Goal: Navigation & Orientation: Find specific page/section

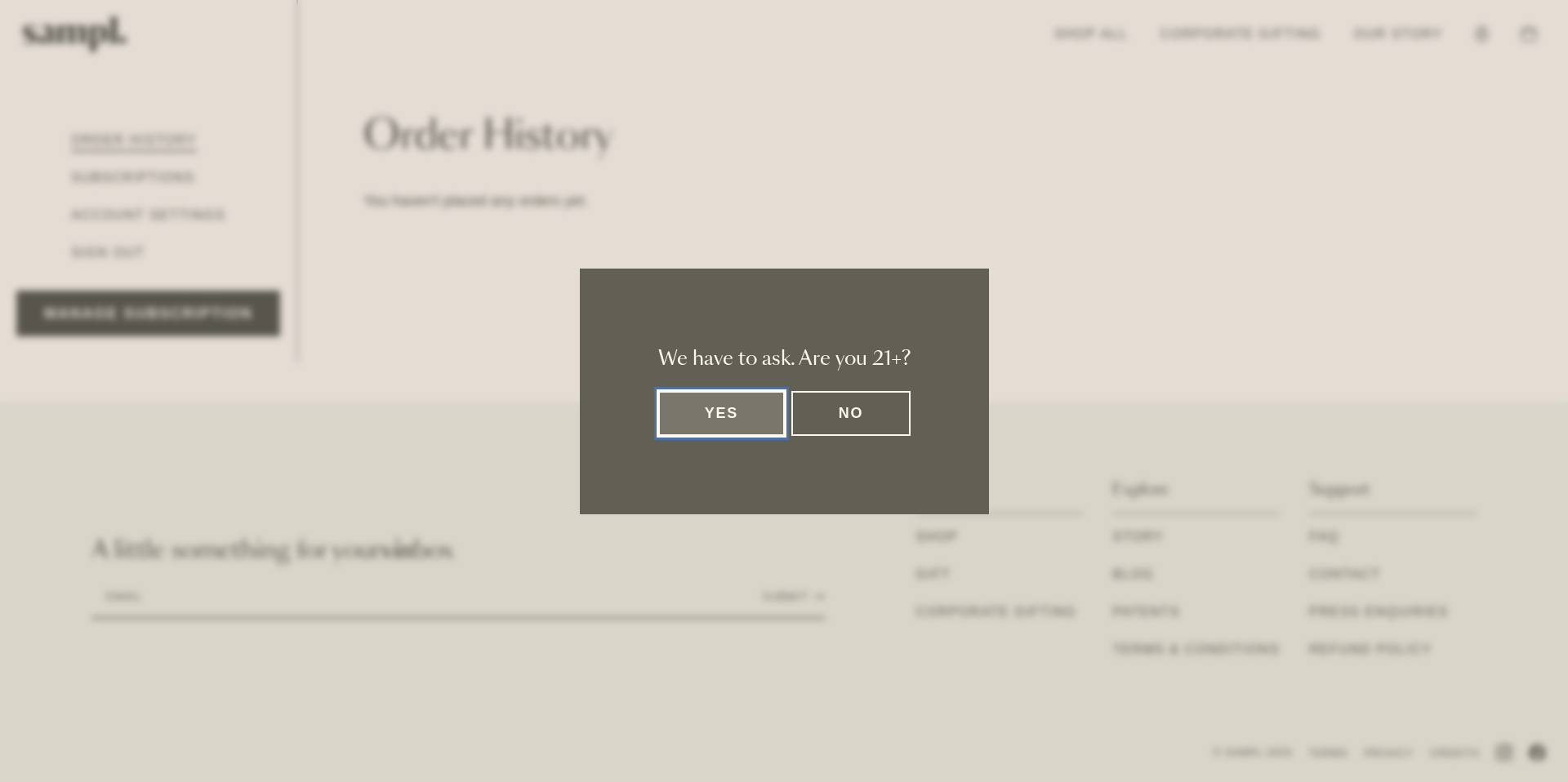
click at [695, 440] on div "We have to ask. Are you 21+? Yes No" at bounding box center [784, 391] width 409 height 245
click at [708, 423] on button "Yes" at bounding box center [722, 413] width 128 height 45
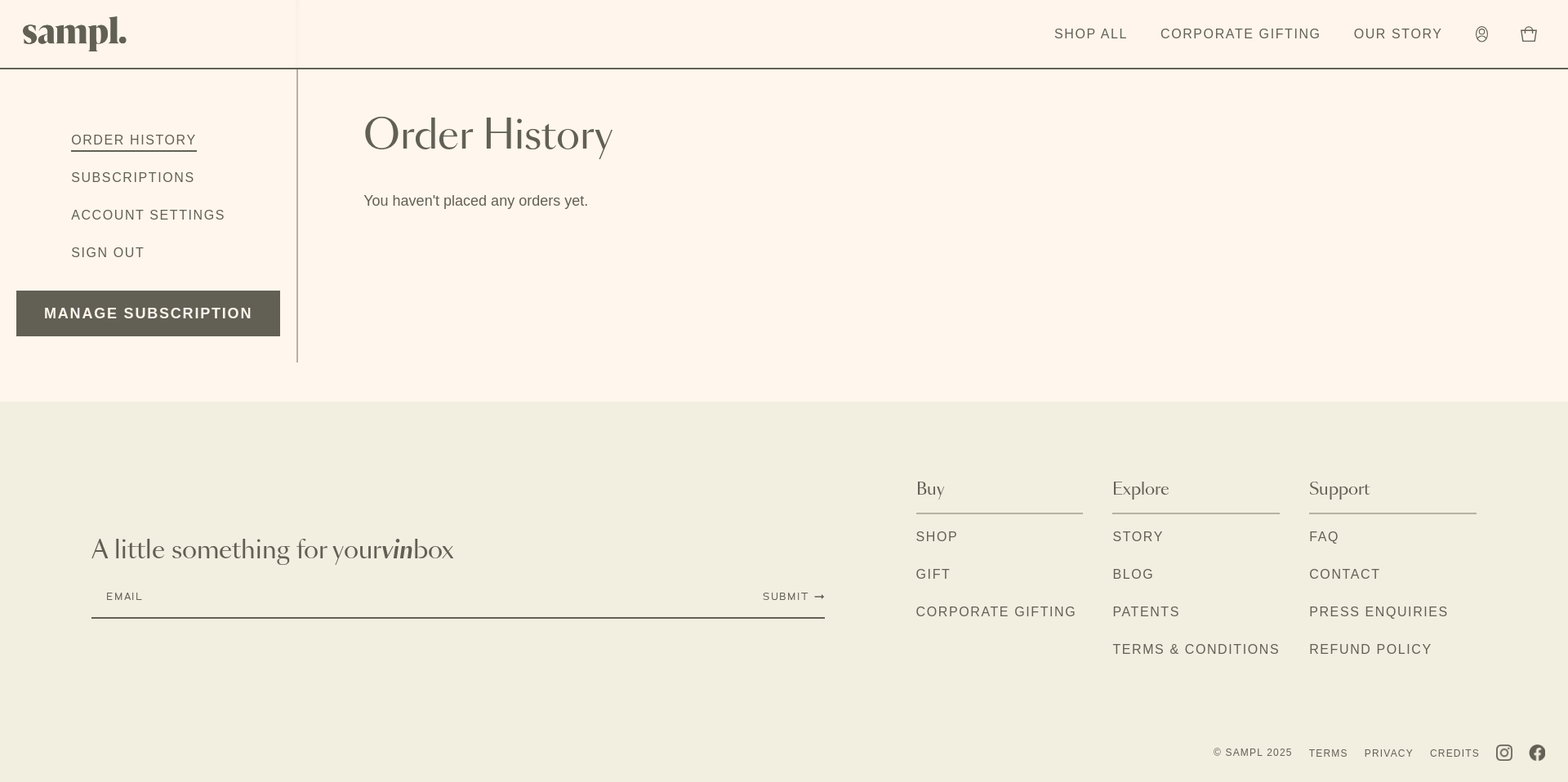
click at [96, 182] on link "Subscriptions" at bounding box center [133, 178] width 124 height 21
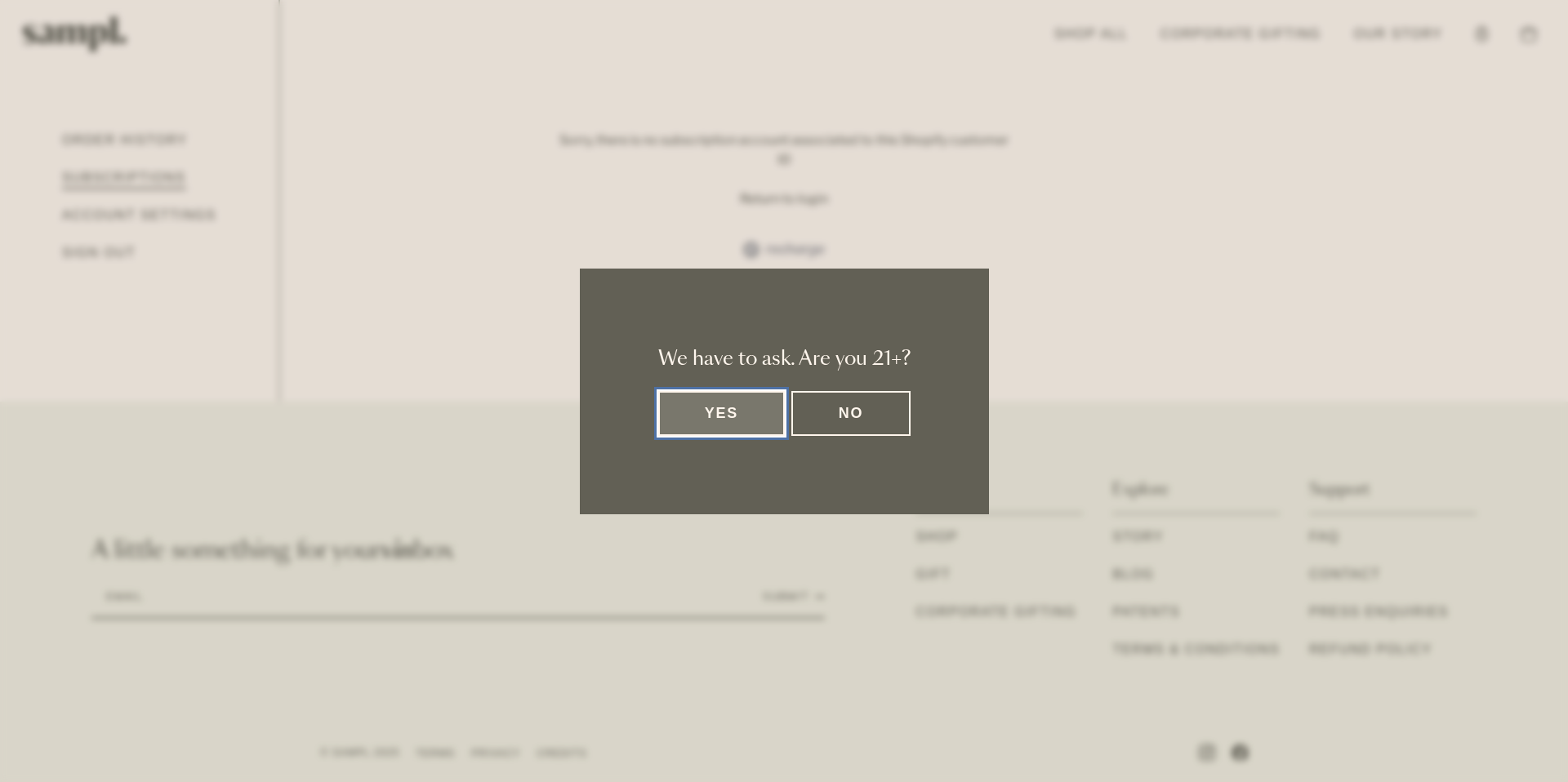
click at [663, 409] on button "Yes" at bounding box center [722, 413] width 128 height 45
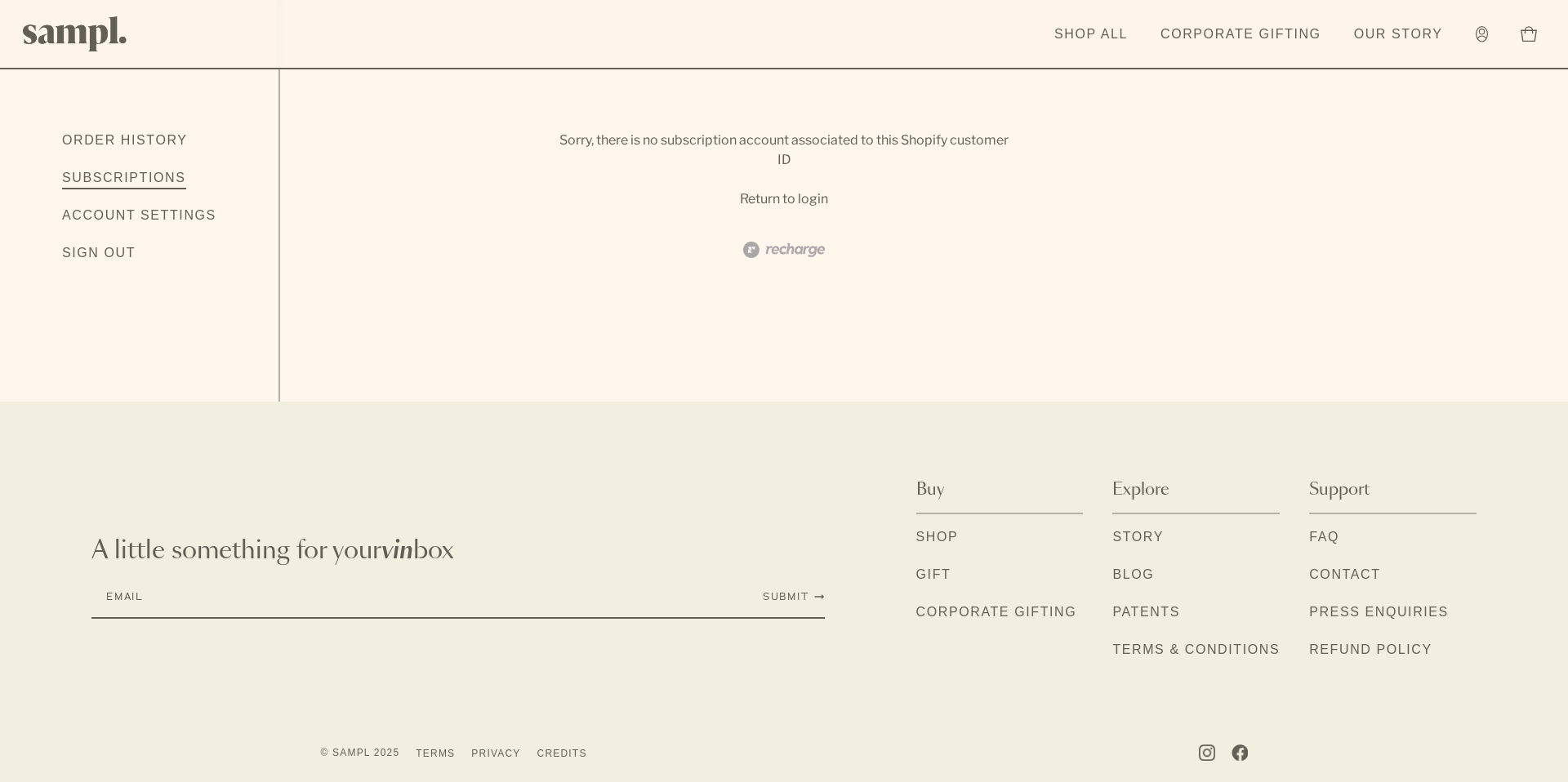
click at [104, 207] on link "Account Settings" at bounding box center [139, 215] width 154 height 21
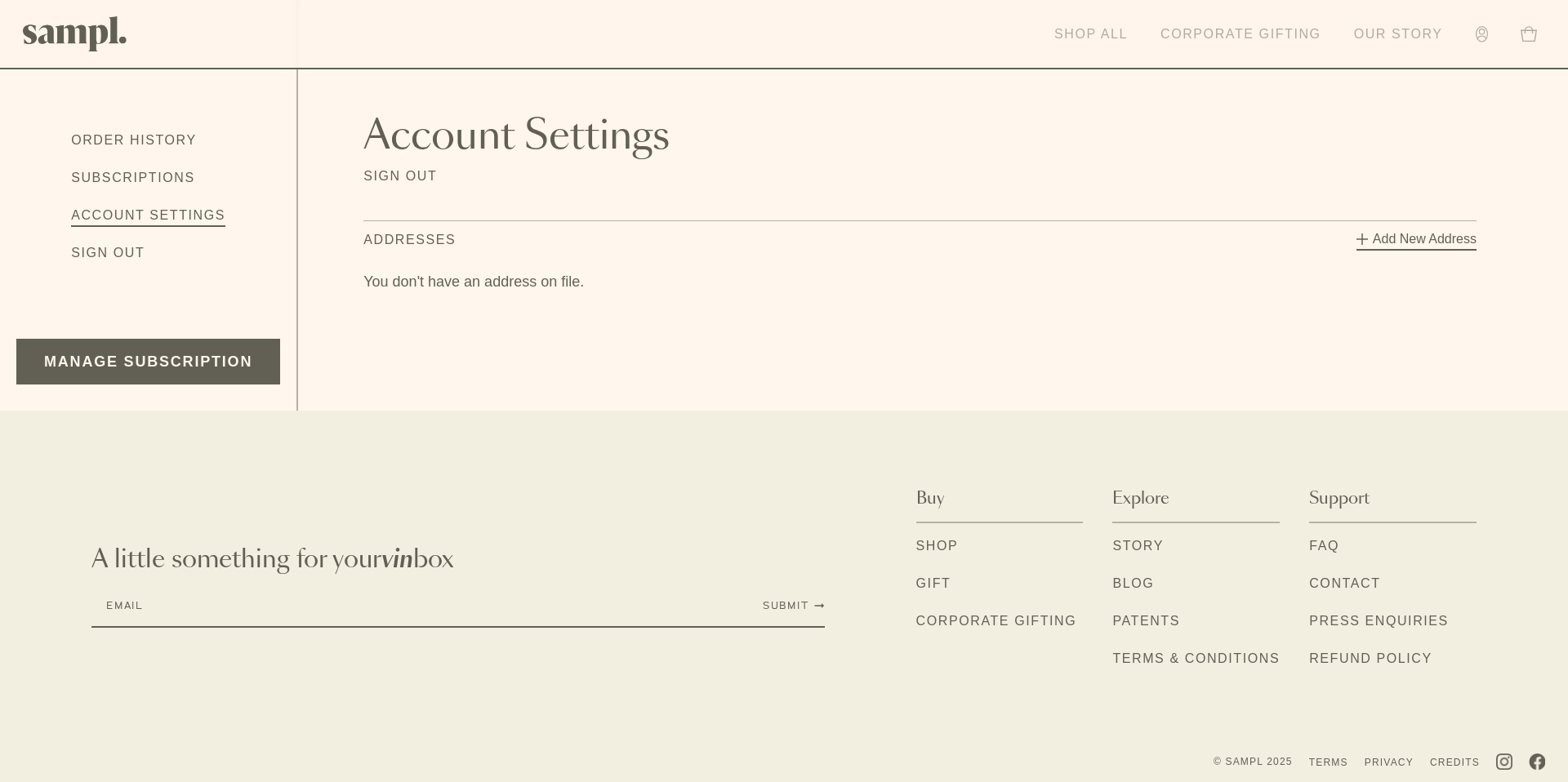
click at [1115, 43] on link "Shop All" at bounding box center [1091, 34] width 89 height 36
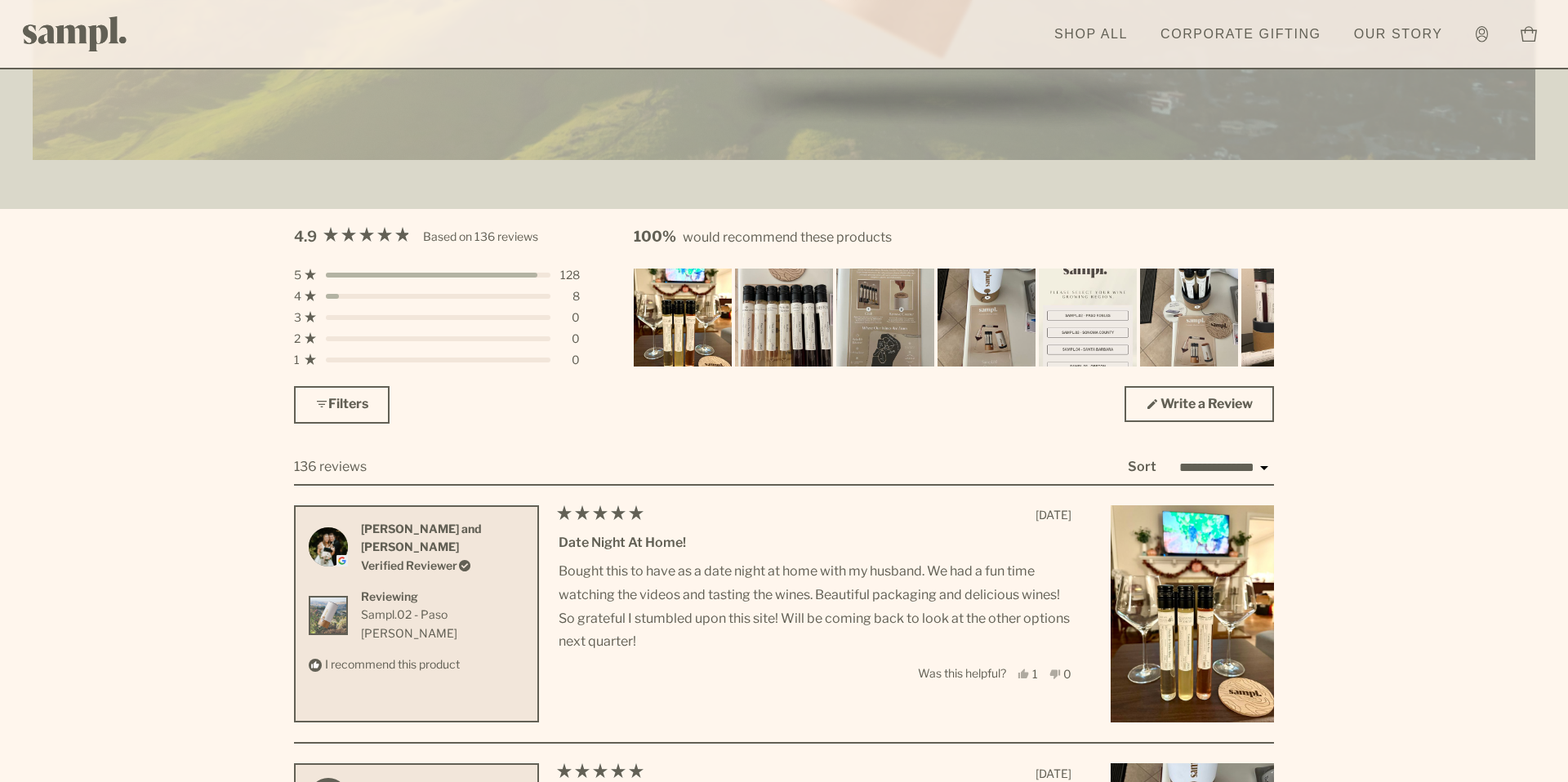
scroll to position [4666, 0]
